Goal: Task Accomplishment & Management: Manage account settings

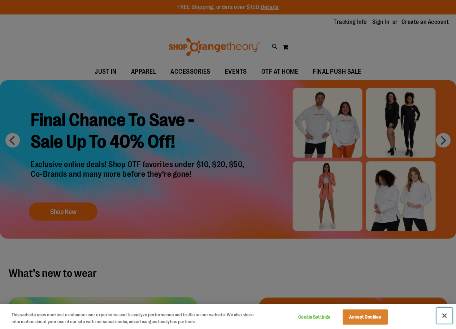
click at [447, 313] on button "Close" at bounding box center [445, 316] width 16 height 16
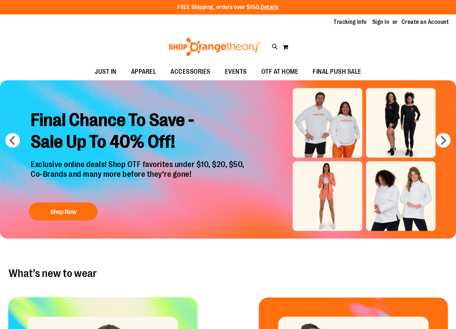
click at [385, 16] on div "Tracking Info Sign In Return to Procurement Create an Account" at bounding box center [228, 22] width 456 height 16
click at [385, 22] on link "Sign In" at bounding box center [381, 22] width 17 height 8
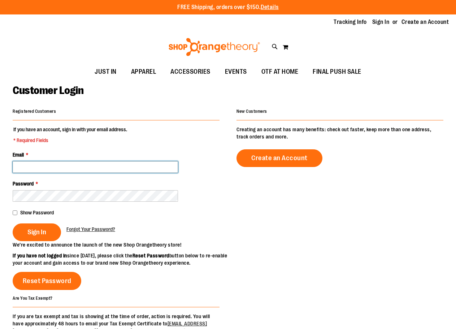
click at [81, 167] on input "Email *" at bounding box center [96, 167] width 166 height 12
click at [84, 168] on input "Email *" at bounding box center [96, 167] width 166 height 12
paste input "**********"
type input "**********"
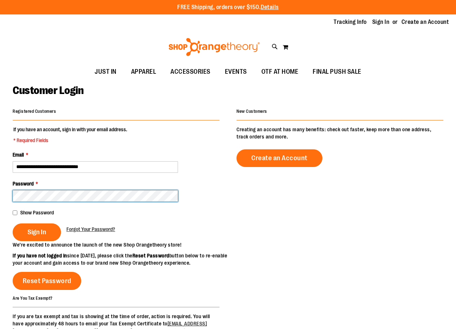
click at [13, 223] on button "Sign In" at bounding box center [37, 232] width 48 height 18
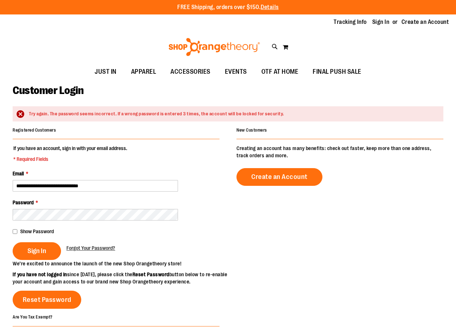
click at [232, 50] on img at bounding box center [215, 47] width 94 height 18
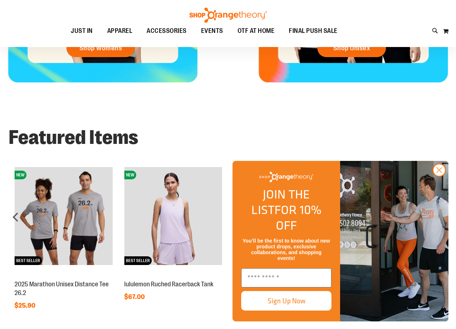
scroll to position [542, 0]
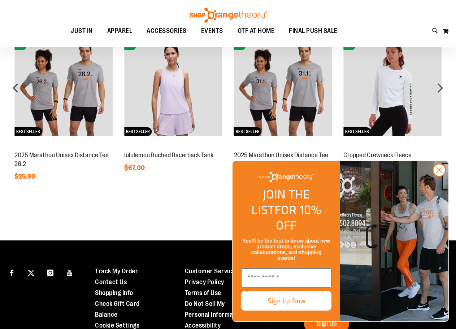
click at [436, 176] on circle "Close dialog" at bounding box center [440, 170] width 12 height 12
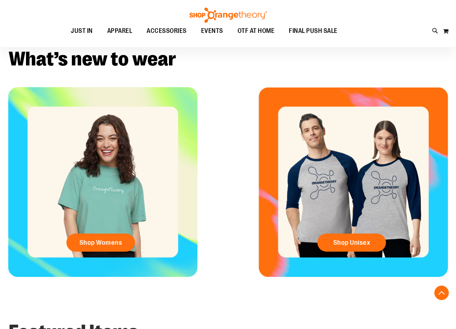
scroll to position [216, 0]
